Goal: Task Accomplishment & Management: Use online tool/utility

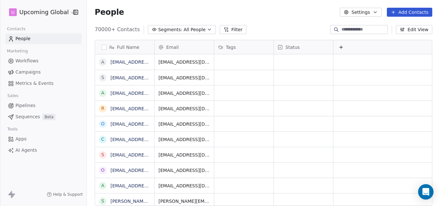
scroll to position [177, 348]
click at [197, 28] on span "All People" at bounding box center [194, 29] width 22 height 7
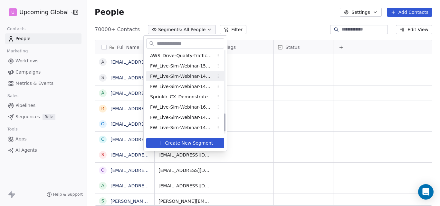
scroll to position [300, 0]
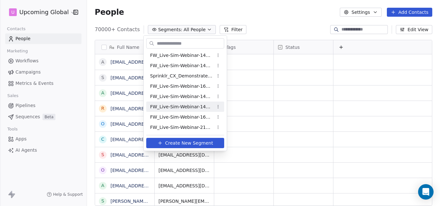
click at [178, 104] on span "FW_Live-Sim-Webinar-14Oct'25-IND+ANZ CX" at bounding box center [181, 107] width 63 height 7
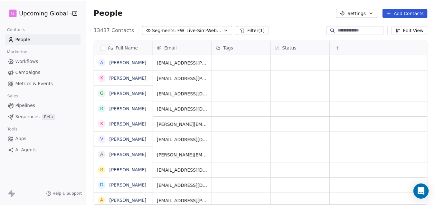
scroll to position [177, 348]
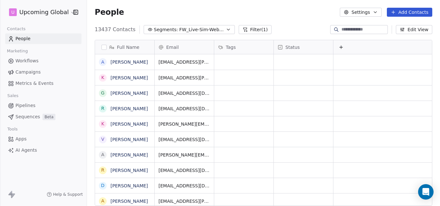
click at [410, 13] on button "Add Contacts" at bounding box center [408, 12] width 45 height 9
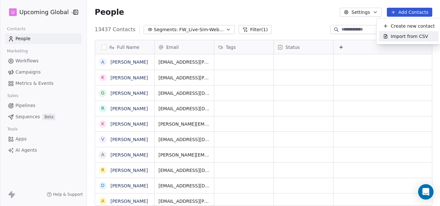
click at [398, 38] on span "Import from CSV" at bounding box center [408, 36] width 37 height 7
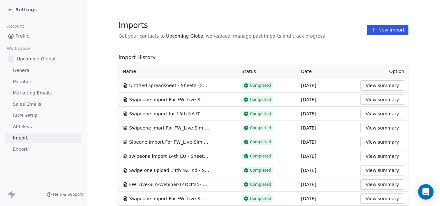
click at [393, 29] on button "New Import" at bounding box center [388, 30] width 42 height 10
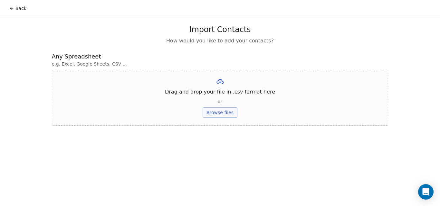
click at [10, 6] on icon at bounding box center [11, 8] width 5 height 5
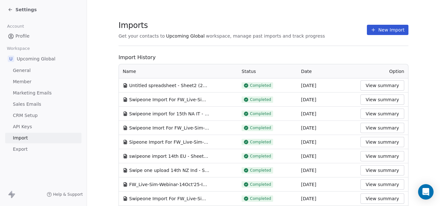
click at [375, 98] on button "View summary" at bounding box center [382, 100] width 44 height 10
click at [368, 86] on button "View summary" at bounding box center [382, 85] width 44 height 10
click at [379, 32] on button "New Import" at bounding box center [388, 30] width 42 height 10
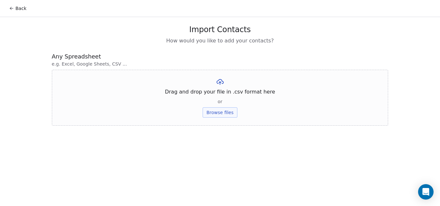
click at [214, 114] on button "Browse files" at bounding box center [219, 112] width 35 height 10
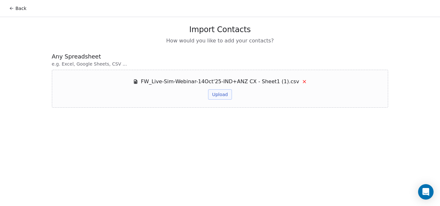
click at [214, 93] on button "Upload" at bounding box center [219, 94] width 23 height 10
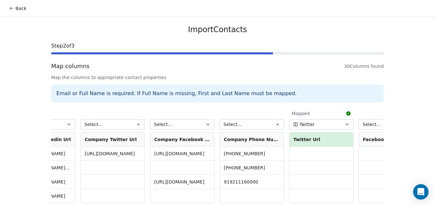
scroll to position [0, 1709]
click at [265, 125] on button "Select..." at bounding box center [251, 124] width 64 height 10
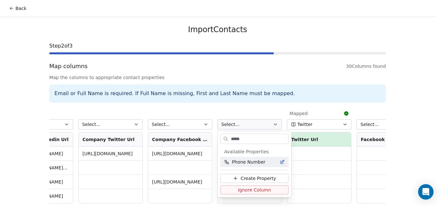
type input "*****"
click at [254, 163] on span "Phone Number" at bounding box center [248, 162] width 33 height 6
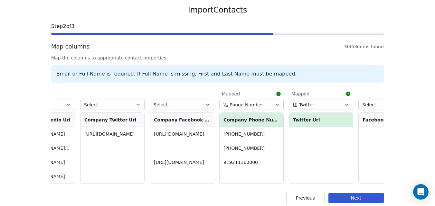
scroll to position [29, 0]
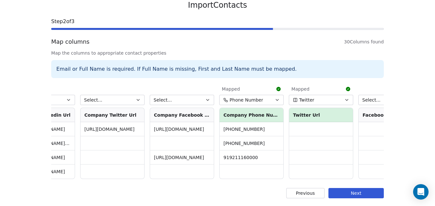
click at [355, 192] on button "Next" at bounding box center [355, 193] width 55 height 10
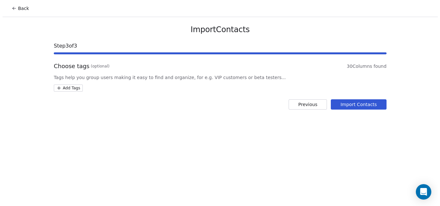
scroll to position [0, 0]
click at [355, 105] on button "Import Contacts" at bounding box center [360, 104] width 56 height 10
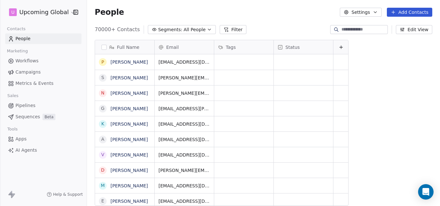
scroll to position [177, 348]
click at [207, 27] on icon "button" at bounding box center [209, 29] width 5 height 5
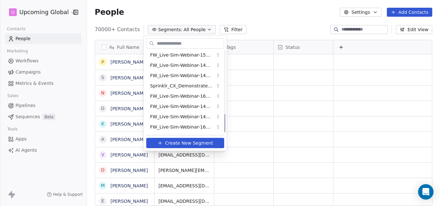
scroll to position [300, 0]
click at [192, 107] on span "FW_Live-Sim-Webinar-14Oct'25-IND+ANZ CX" at bounding box center [181, 107] width 63 height 7
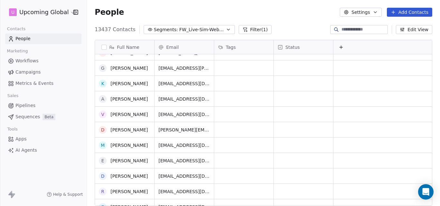
scroll to position [32, 0]
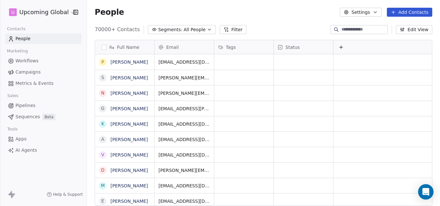
scroll to position [177, 348]
click at [198, 29] on button "Segments: All People" at bounding box center [182, 29] width 68 height 9
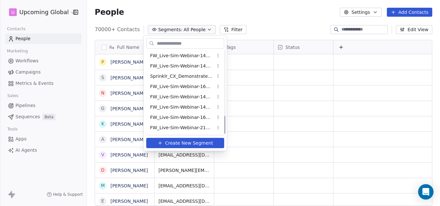
scroll to position [300, 0]
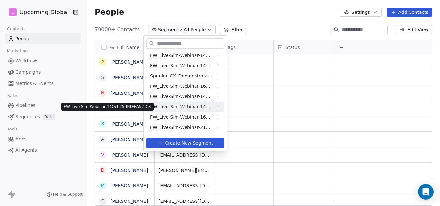
click at [191, 107] on span "FW_Live-Sim-Webinar-14Oct'25-IND+ANZ CX" at bounding box center [181, 107] width 63 height 7
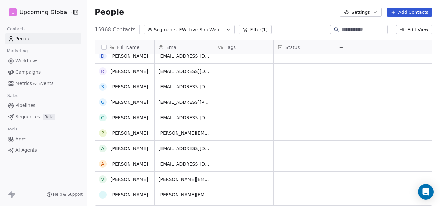
scroll to position [32, 0]
